Goal: Complete application form

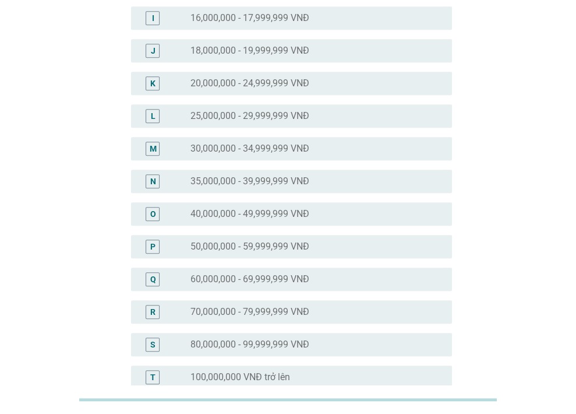
scroll to position [361, 0]
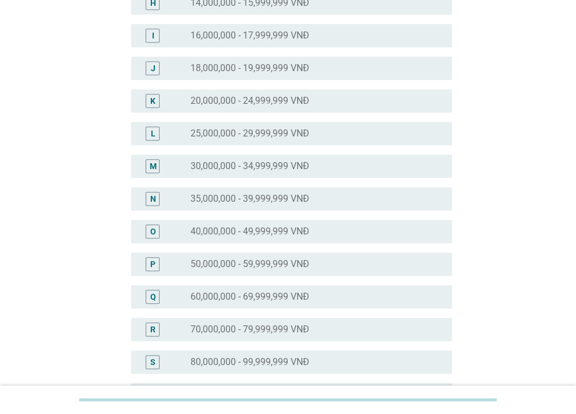
click at [240, 133] on label "25,000,000 - 29,999,999 VNĐ" at bounding box center [250, 134] width 119 height 12
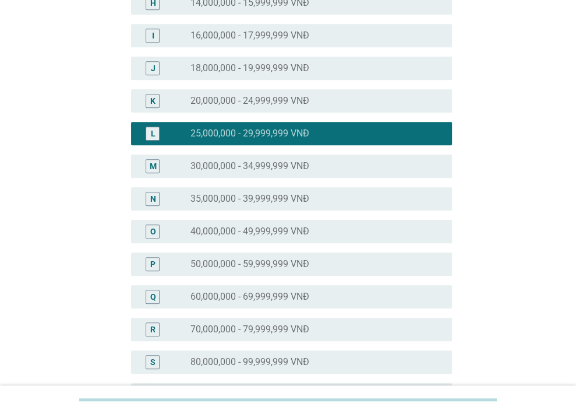
click at [239, 154] on div "M radio_button_unchecked 30,000,000 - 34,999,999 VNĐ" at bounding box center [291, 165] width 321 height 23
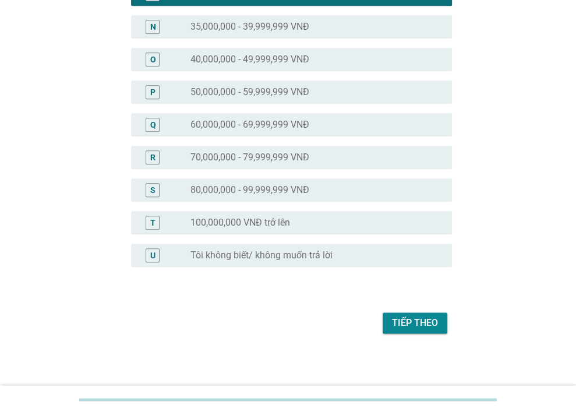
scroll to position [536, 0]
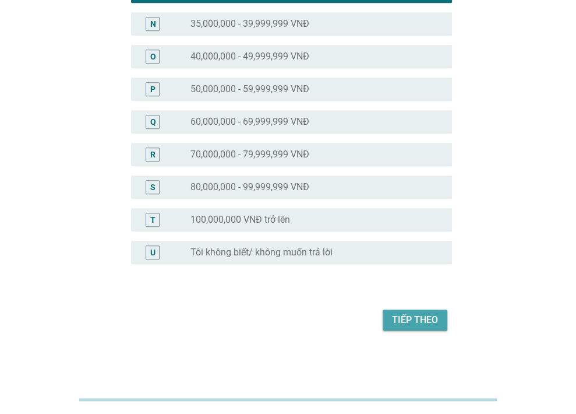
click at [418, 329] on button "Tiếp theo" at bounding box center [415, 319] width 65 height 21
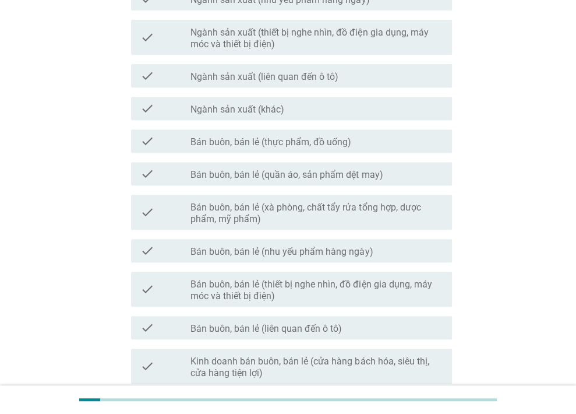
scroll to position [285, 0]
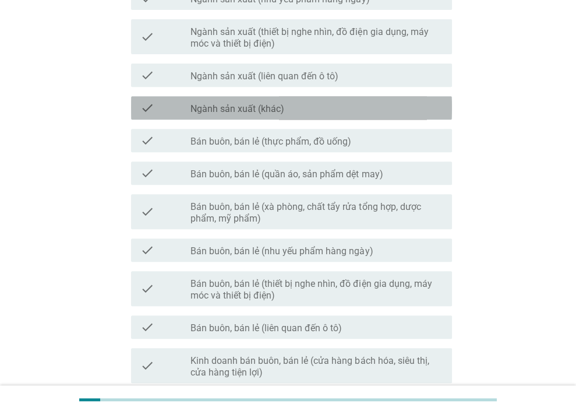
click at [282, 114] on label "Ngành sản xuất (khác)" at bounding box center [238, 109] width 94 height 12
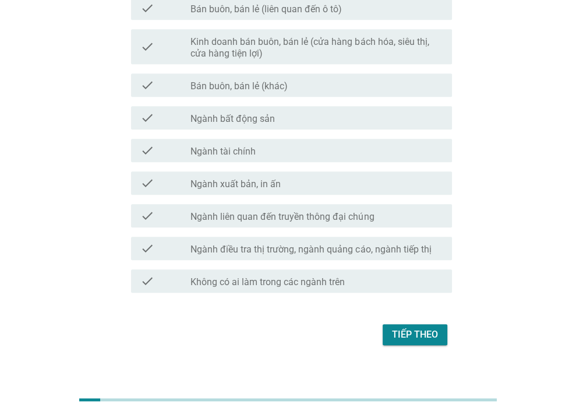
scroll to position [604, 0]
click at [317, 282] on label "Không có ai làm trong các ngành trên" at bounding box center [268, 282] width 154 height 12
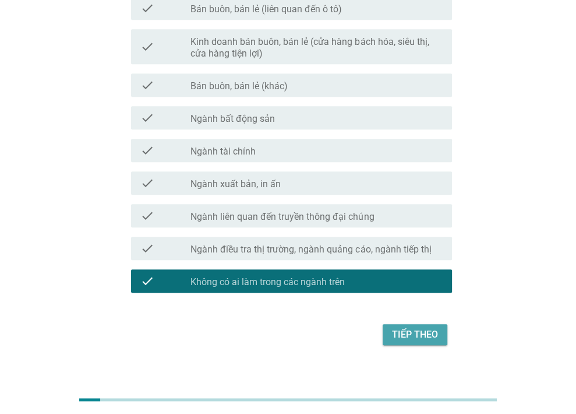
click at [418, 337] on div "Tiếp theo" at bounding box center [415, 335] width 46 height 14
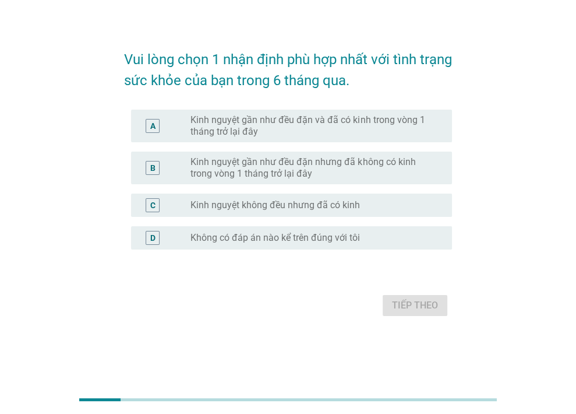
scroll to position [0, 0]
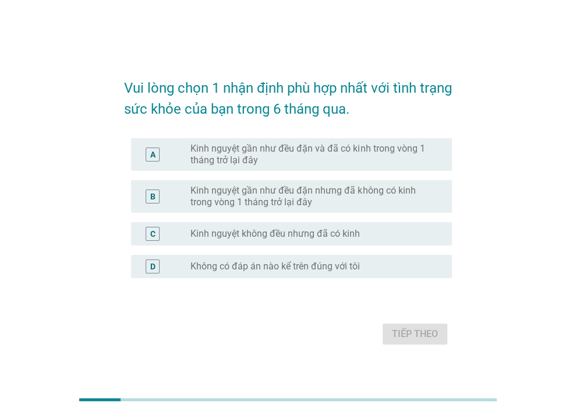
click at [297, 152] on label "Kinh nguyệt gần như đều đặn và đã có kinh trong vòng 1 tháng trở lại đây" at bounding box center [312, 154] width 243 height 23
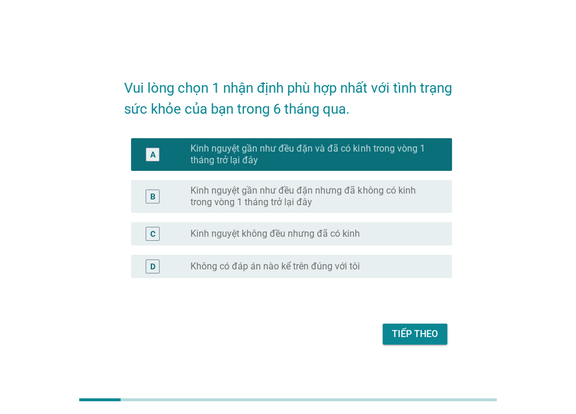
click at [416, 336] on div "Tiếp theo" at bounding box center [415, 334] width 46 height 14
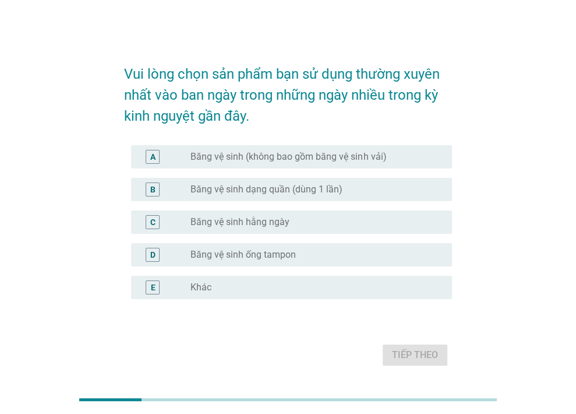
click at [281, 217] on label "Băng vệ sinh hằng ngày" at bounding box center [240, 222] width 99 height 12
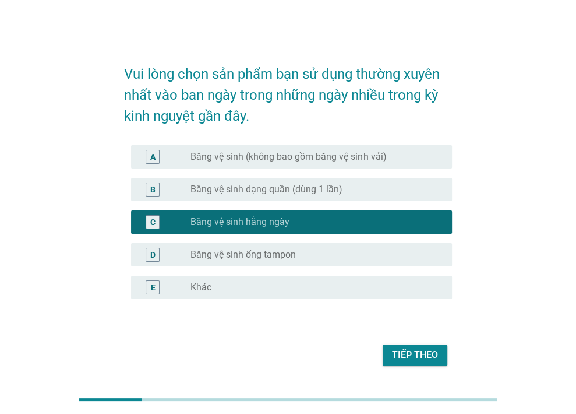
click at [420, 351] on div "Tiếp theo" at bounding box center [415, 355] width 46 height 14
